Goal: Information Seeking & Learning: Learn about a topic

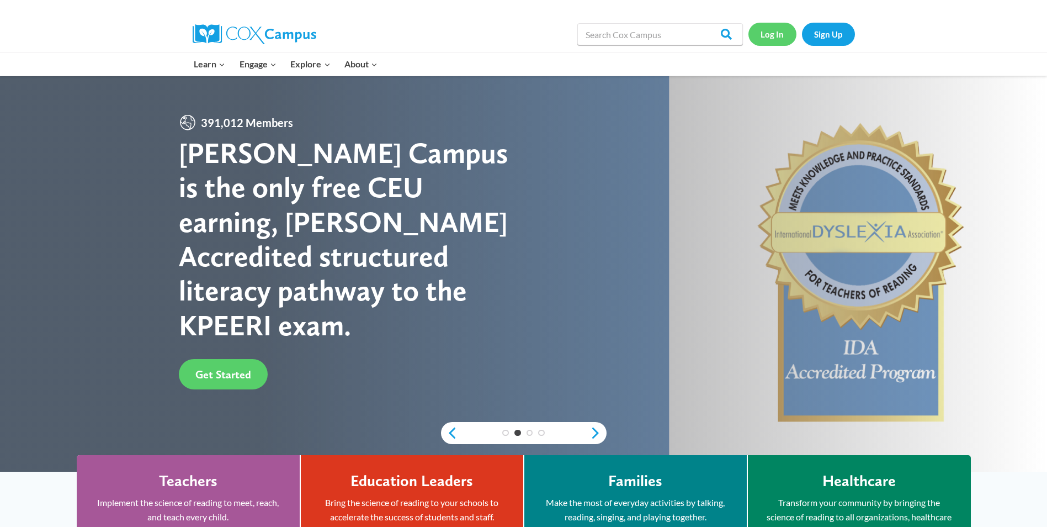
click at [779, 30] on link "Log In" at bounding box center [773, 34] width 48 height 23
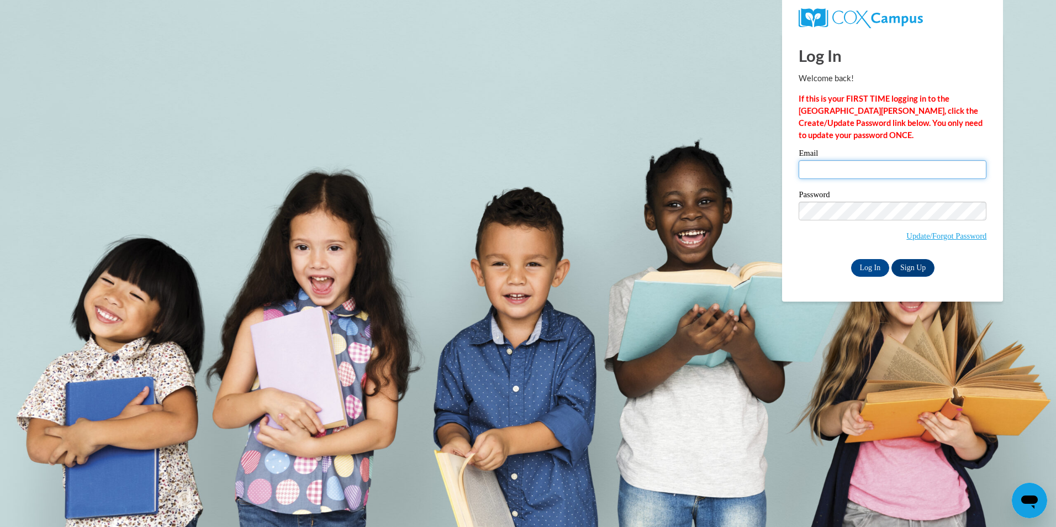
click at [816, 168] on input "Email" at bounding box center [892, 169] width 188 height 19
type input "jessaminealyssahale10@gmail.com"
click at [851, 259] on input "Log In" at bounding box center [870, 268] width 39 height 18
click at [859, 265] on input "Log In" at bounding box center [870, 268] width 39 height 18
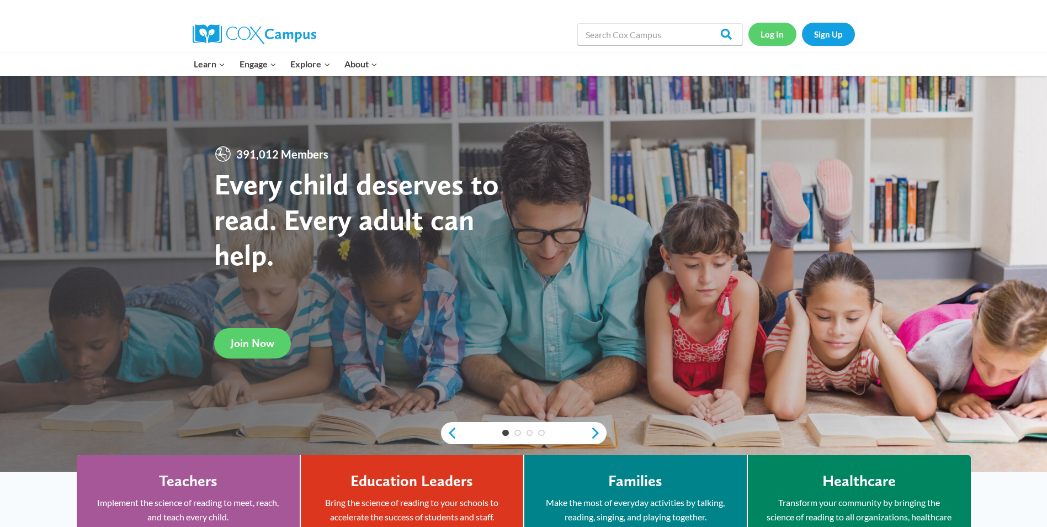
click at [766, 30] on link "Log In" at bounding box center [773, 34] width 48 height 23
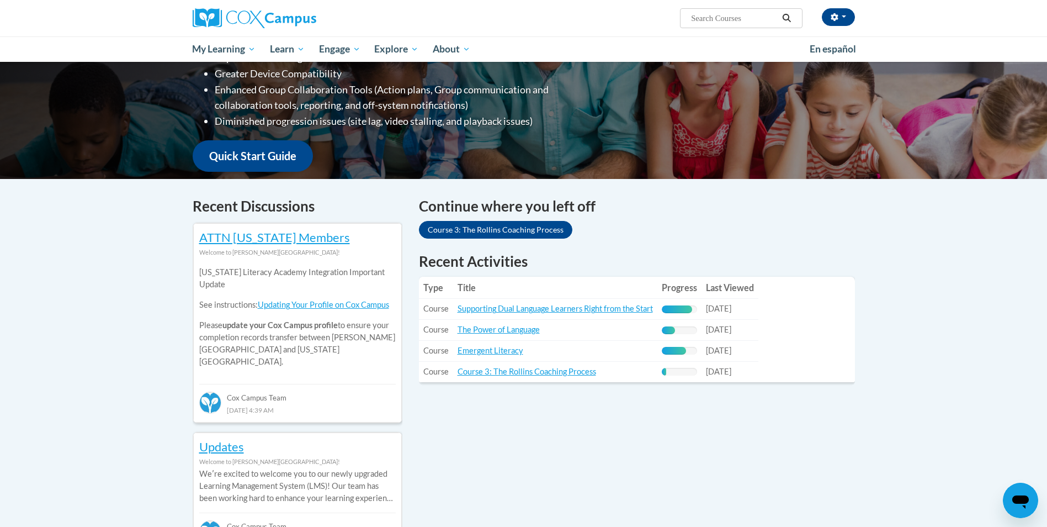
scroll to position [221, 0]
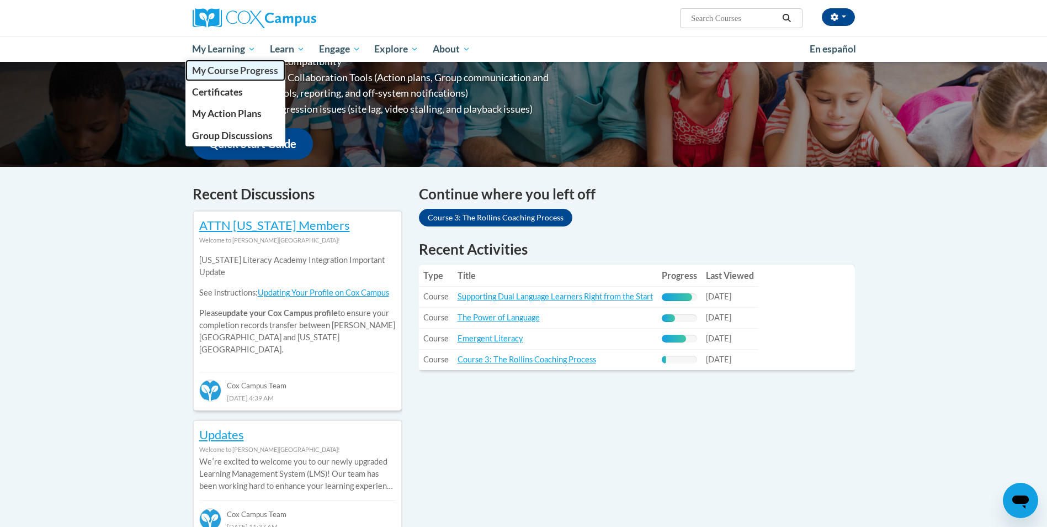
click at [234, 69] on span "My Course Progress" at bounding box center [235, 71] width 86 height 12
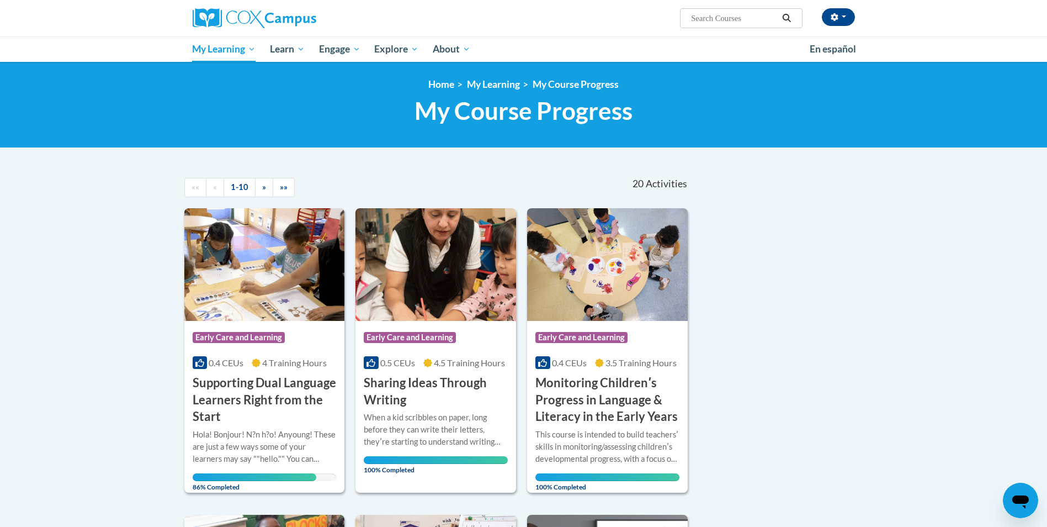
scroll to position [55, 0]
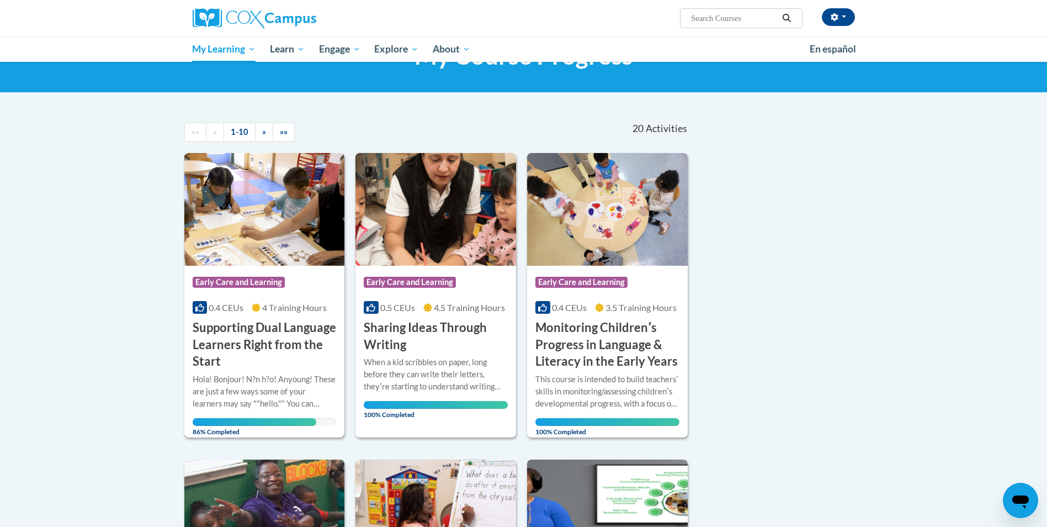
click at [251, 332] on h3 "Supporting Dual Language Learners Right from the Start" at bounding box center [265, 344] width 144 height 51
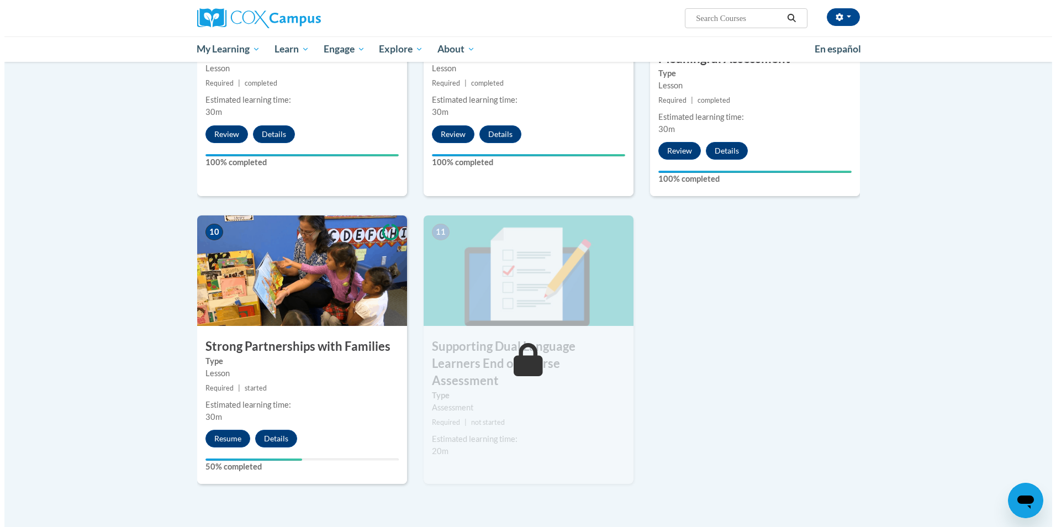
scroll to position [1073, 0]
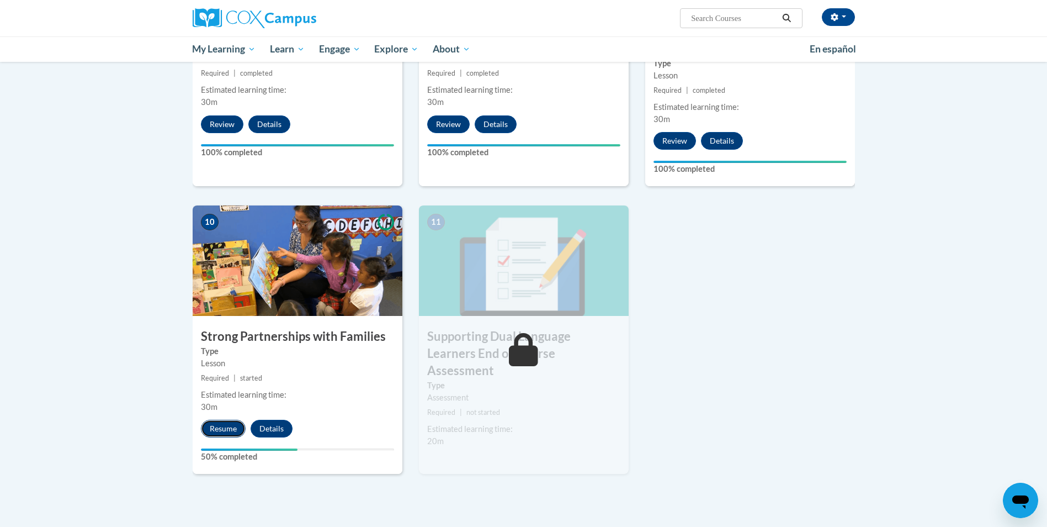
click at [228, 430] on button "Resume" at bounding box center [223, 429] width 45 height 18
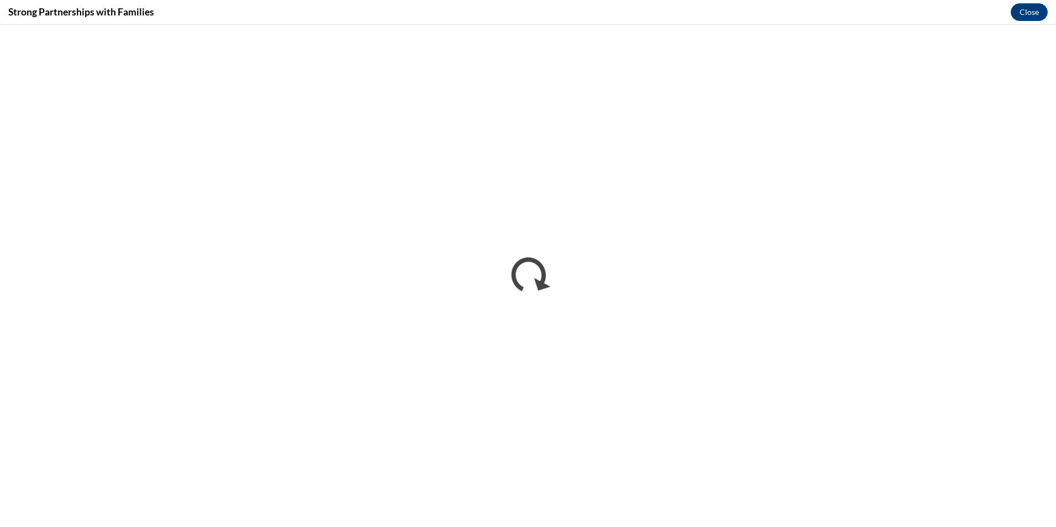
scroll to position [0, 0]
